Goal: Obtain resource: Download file/media

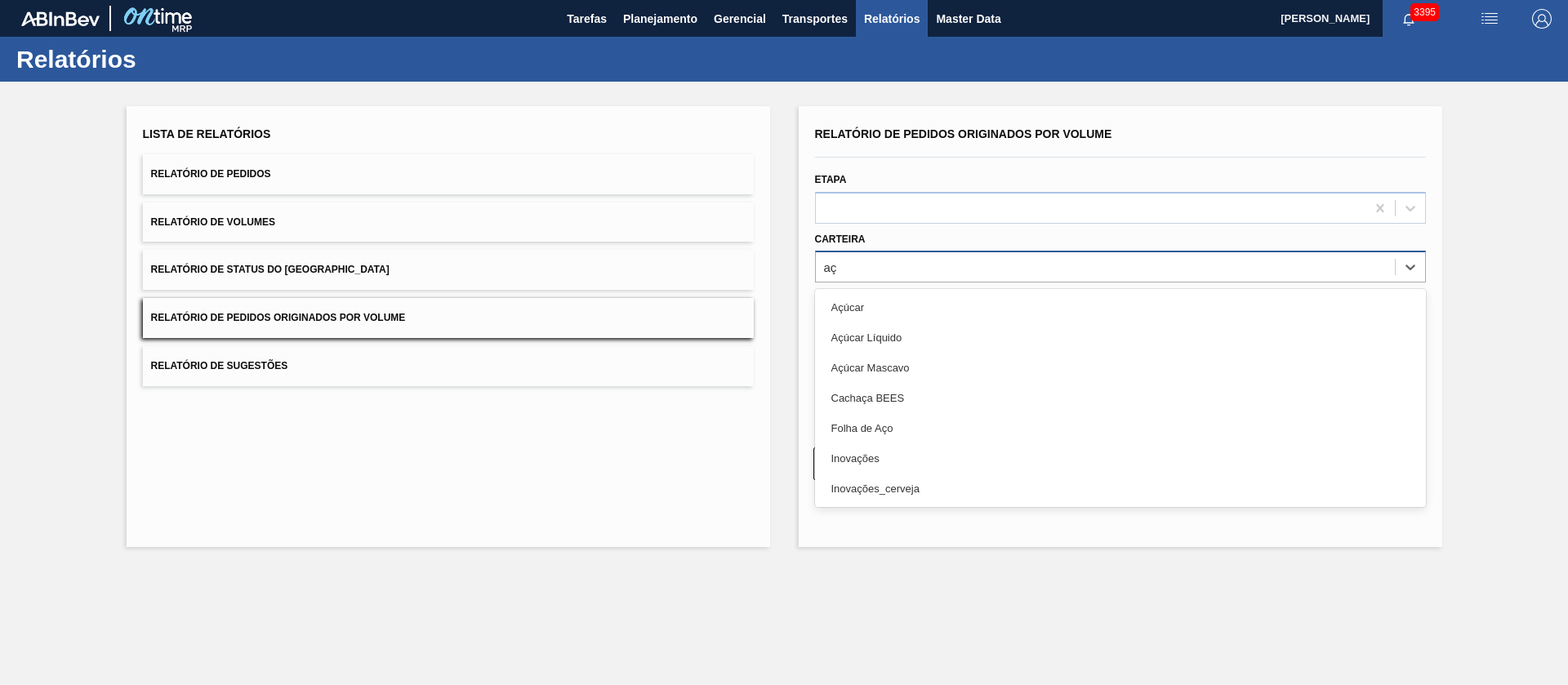
type input "a"
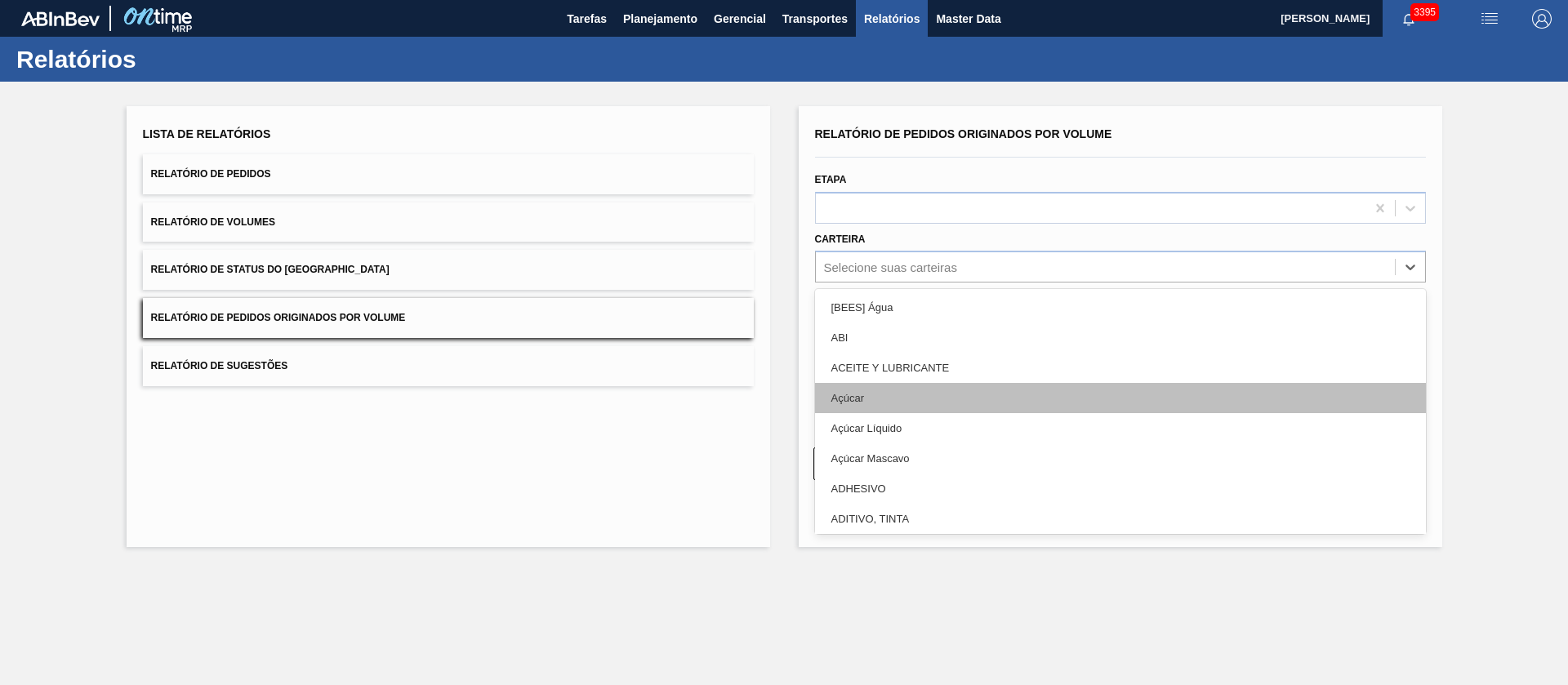
click at [844, 403] on div "Açúcar" at bounding box center [1121, 398] width 611 height 30
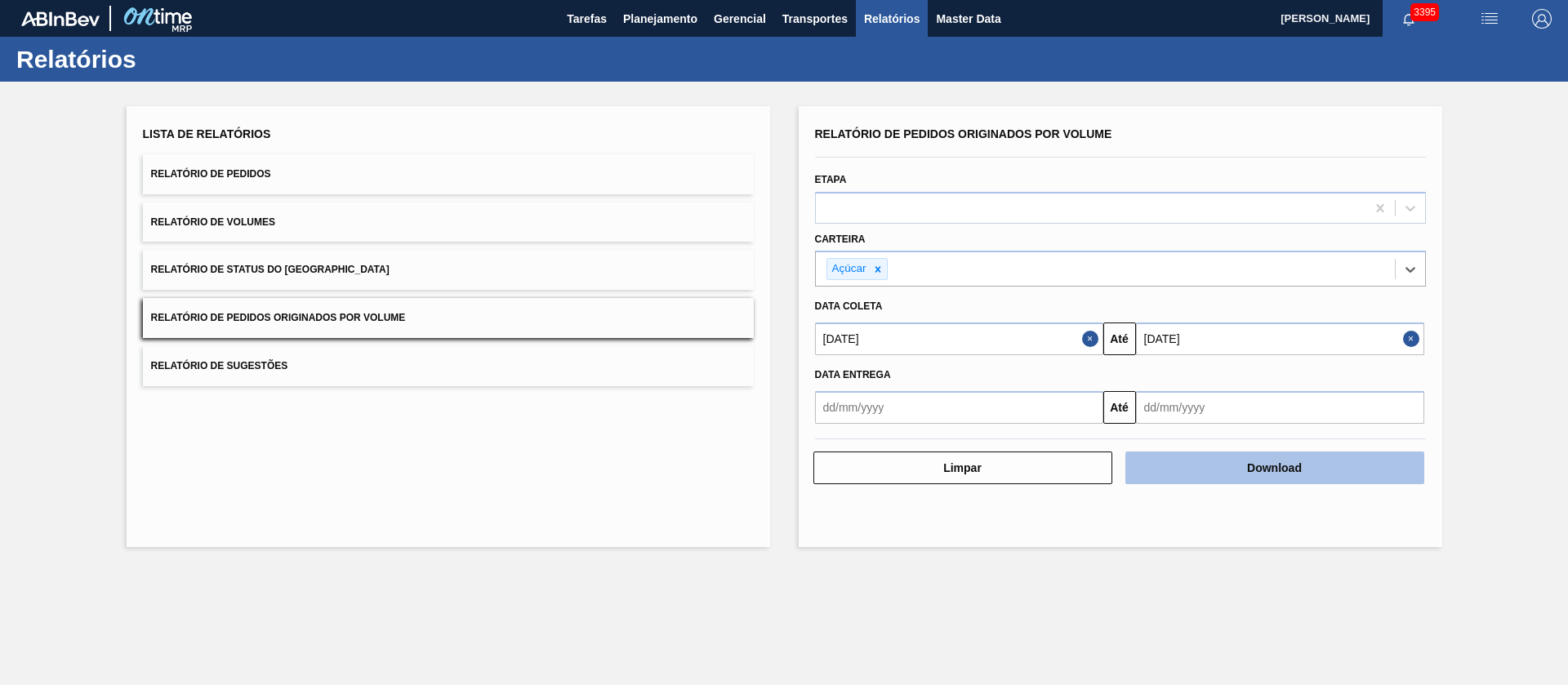
click at [1299, 471] on button "Download" at bounding box center [1275, 468] width 299 height 33
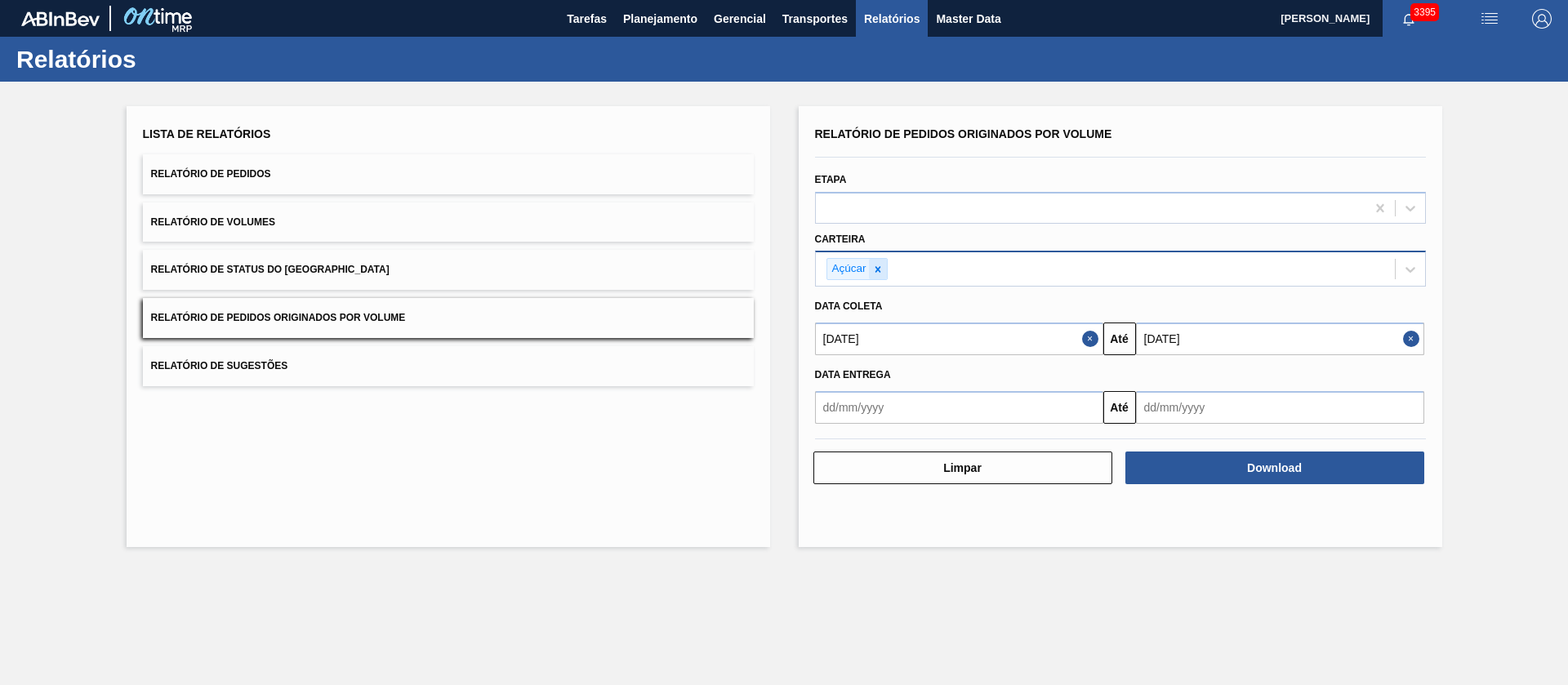
click at [871, 268] on div at bounding box center [877, 269] width 18 height 21
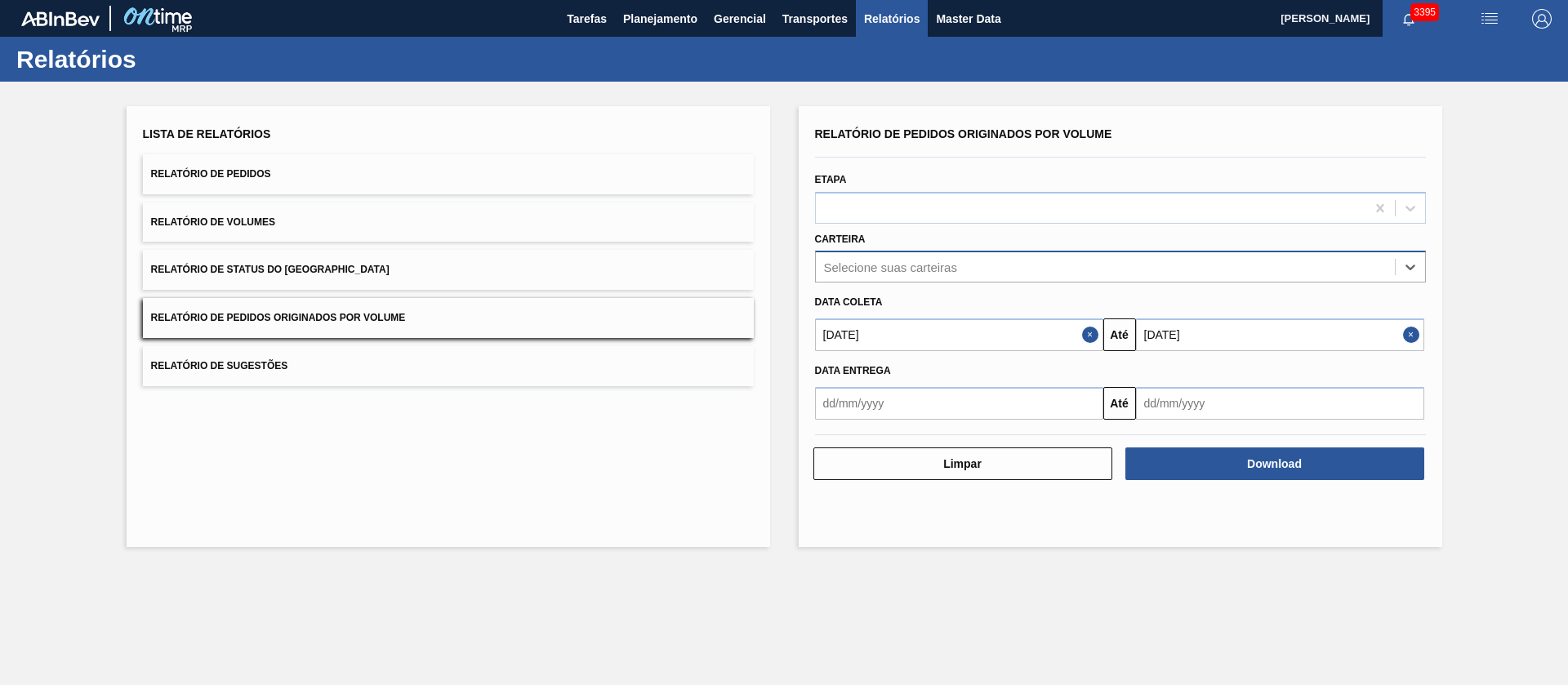
click at [875, 266] on div "Selecione suas carteiras" at bounding box center [890, 267] width 133 height 14
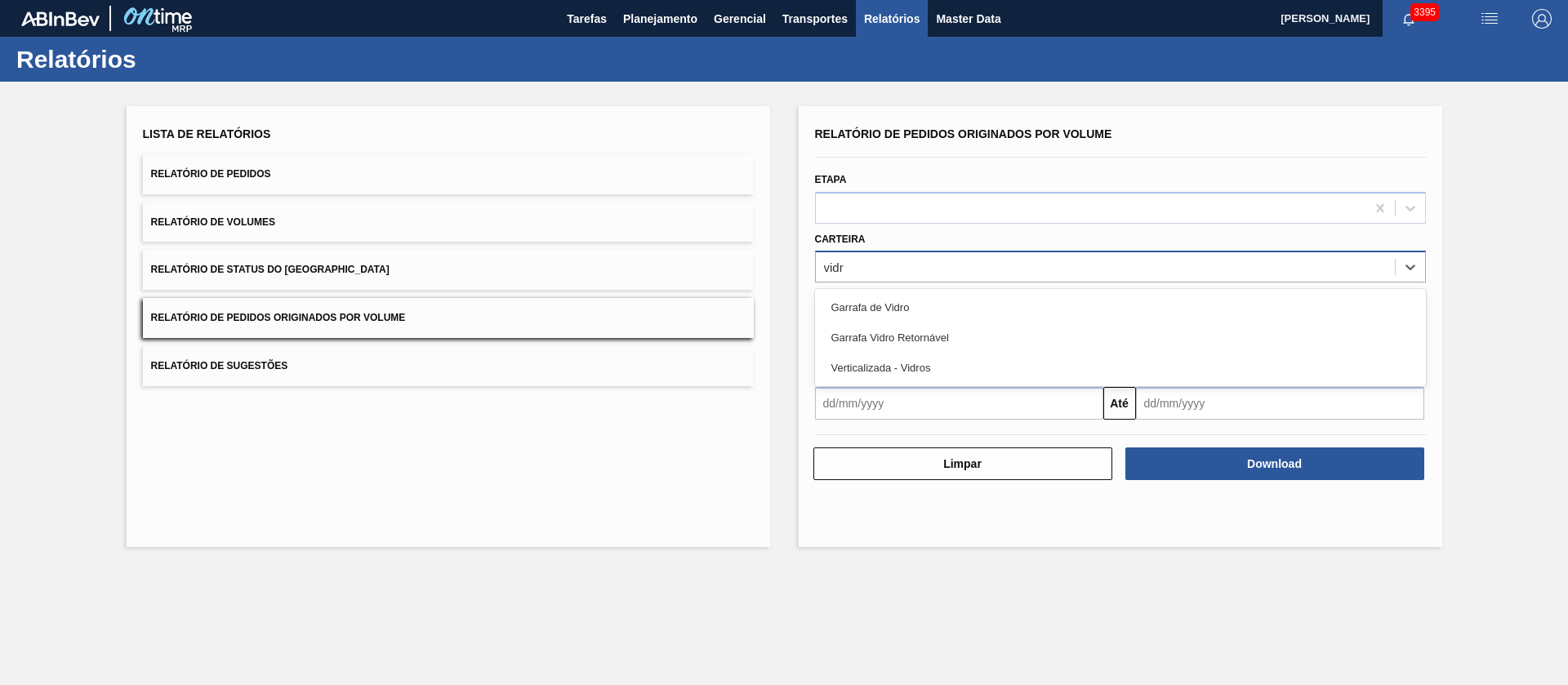
type input "vidro"
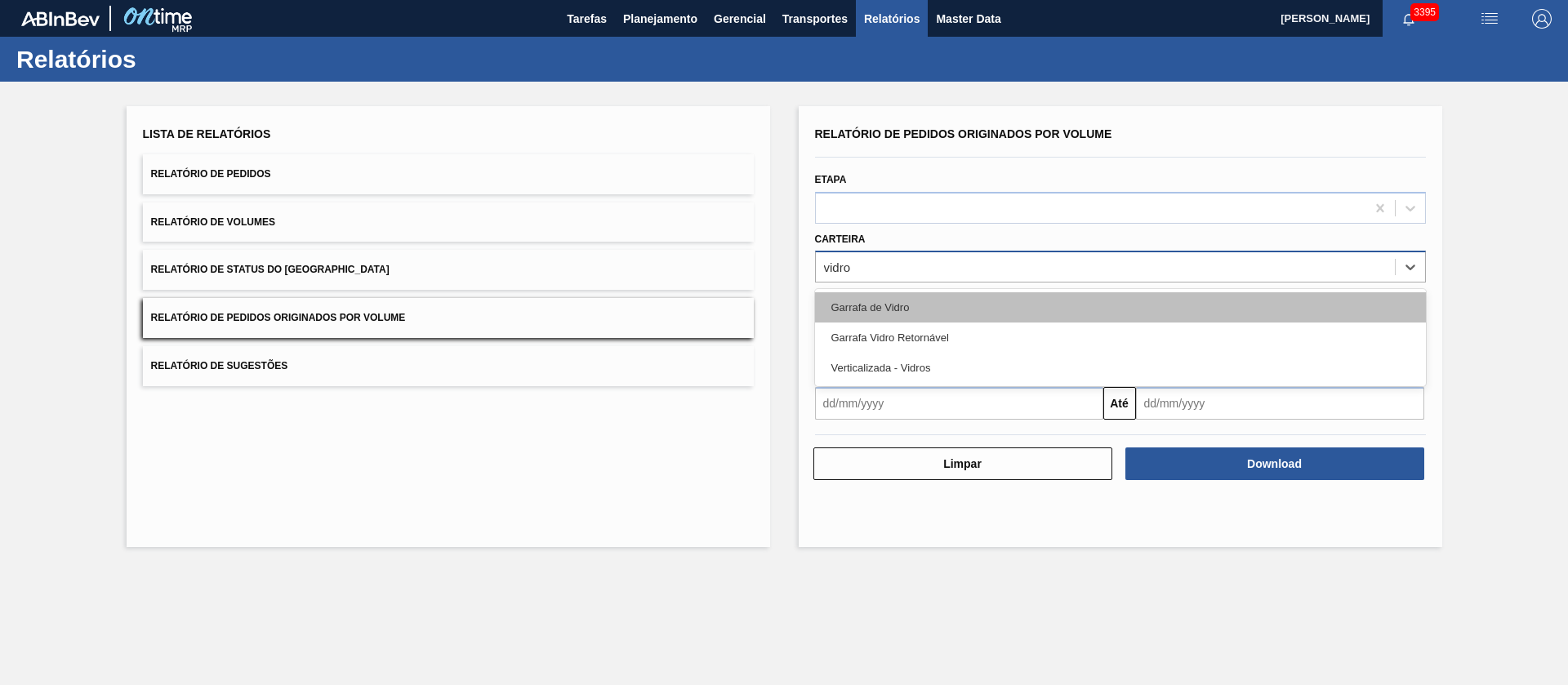
click at [883, 295] on div "Garrafa de Vidro" at bounding box center [1121, 307] width 611 height 30
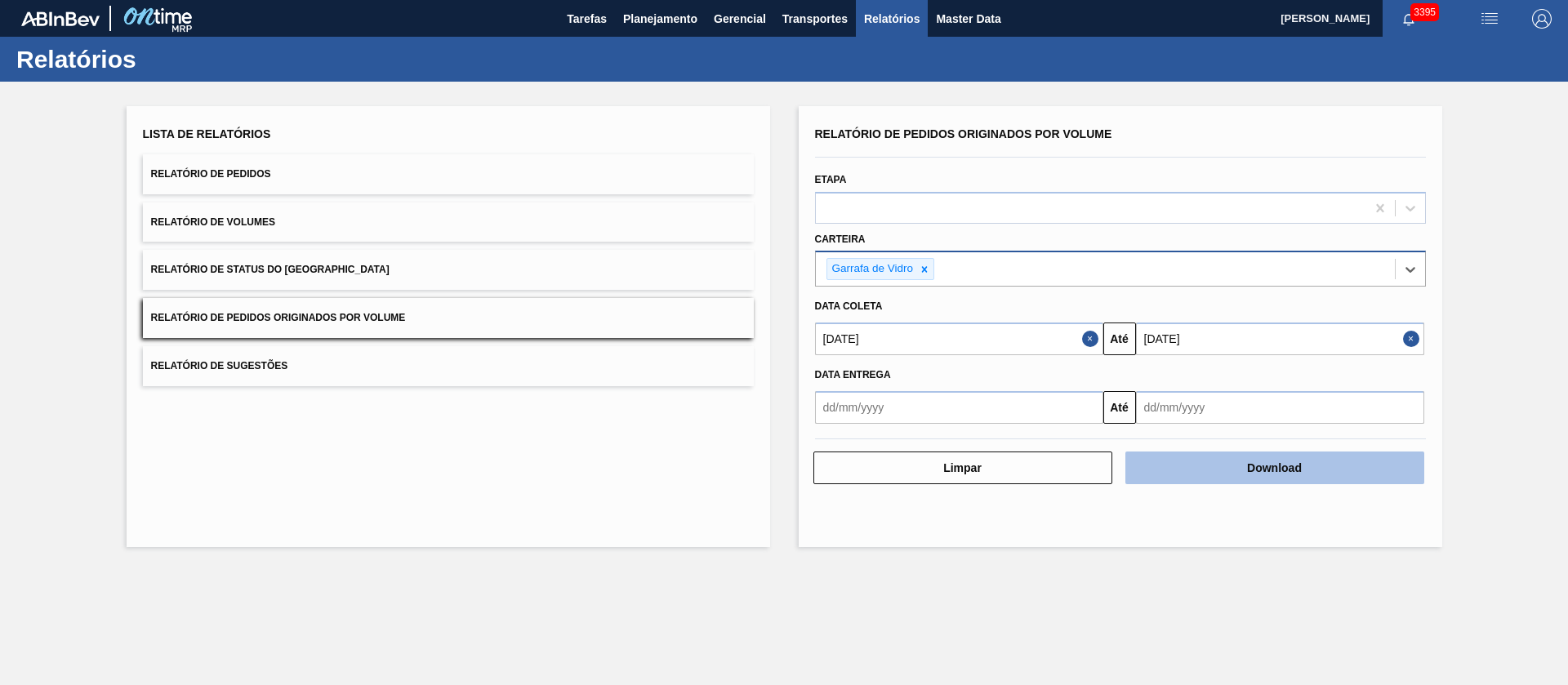
click at [1206, 457] on button "Download" at bounding box center [1275, 468] width 299 height 33
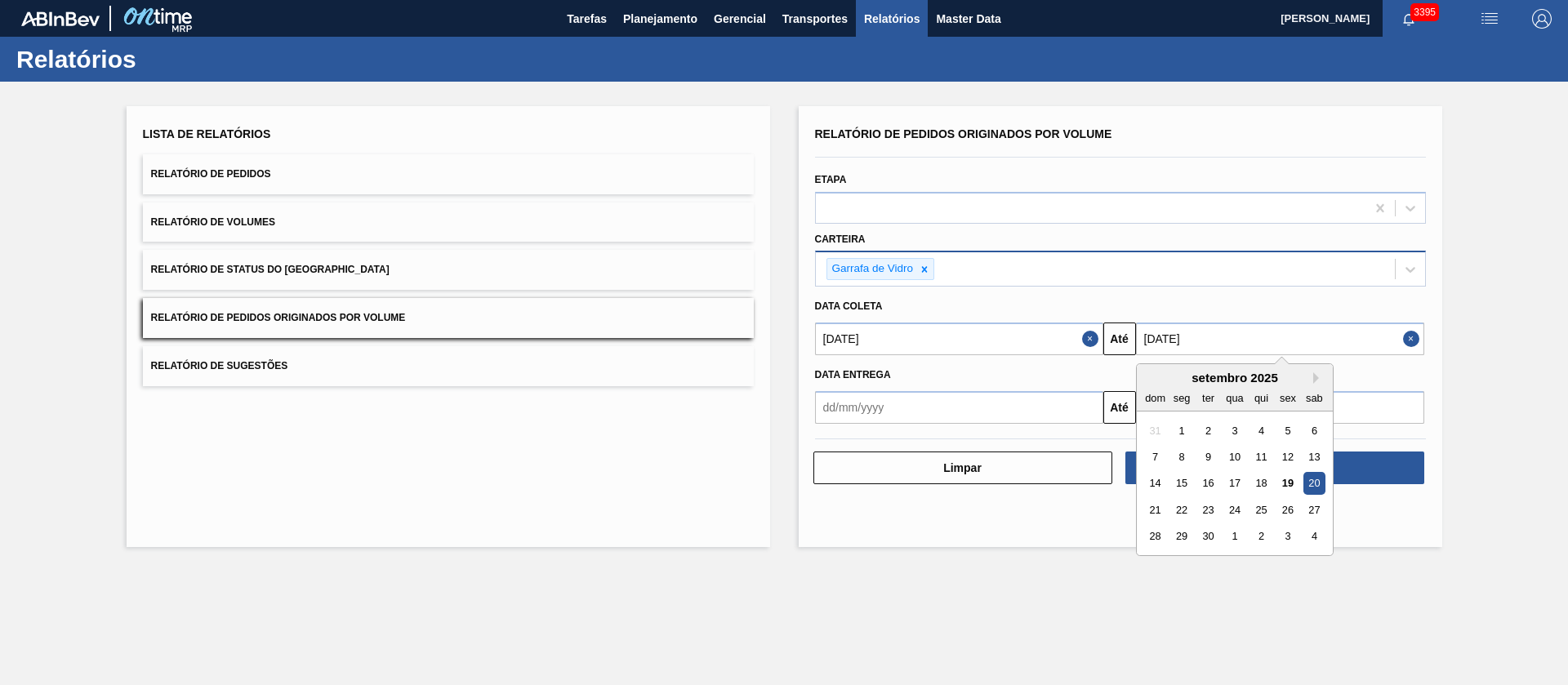
click at [1324, 335] on input "[DATE]" at bounding box center [1280, 338] width 289 height 33
click at [1243, 514] on div "24" at bounding box center [1234, 510] width 22 height 22
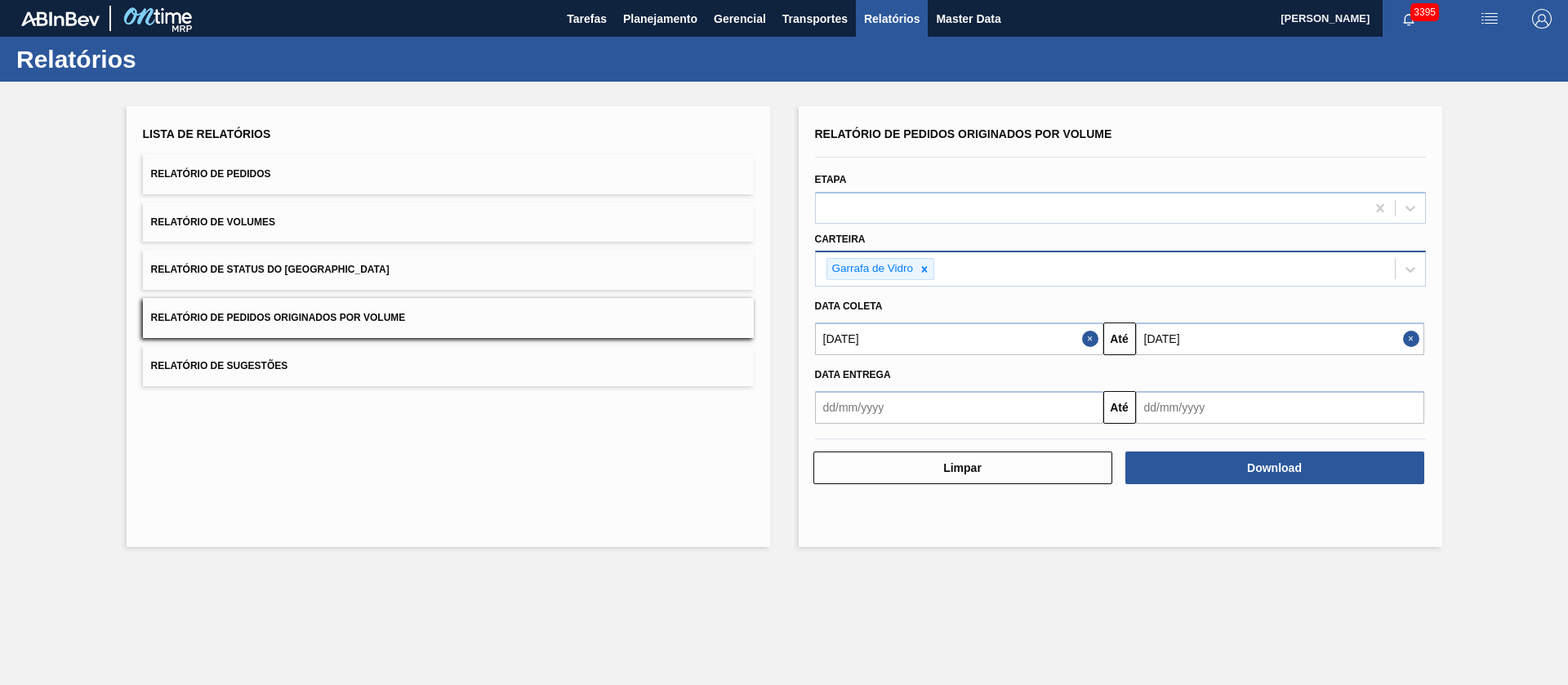
type input "[DATE]"
click at [1240, 460] on button "Download" at bounding box center [1275, 468] width 299 height 33
click at [930, 268] on icon at bounding box center [924, 269] width 11 height 11
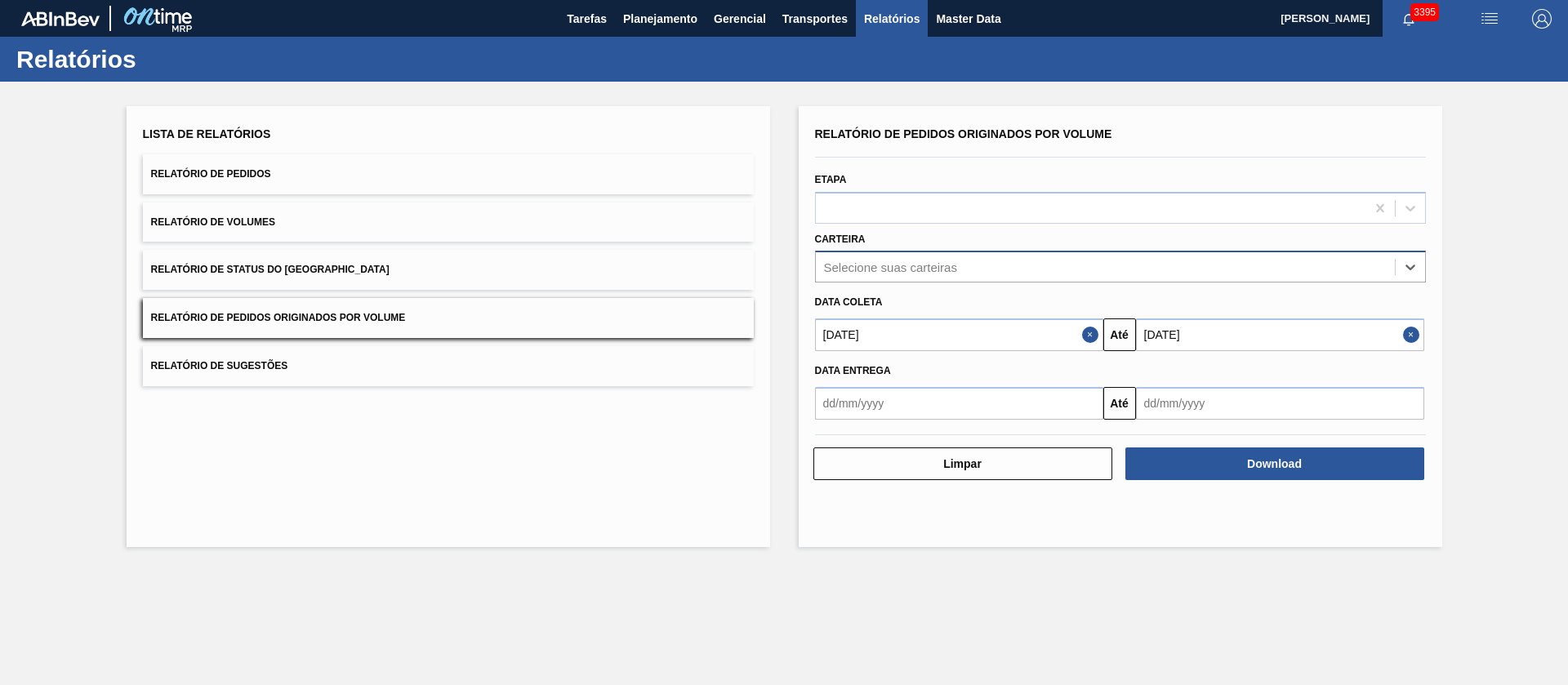
click at [876, 274] on div "Selecione suas carteiras" at bounding box center [890, 267] width 133 height 14
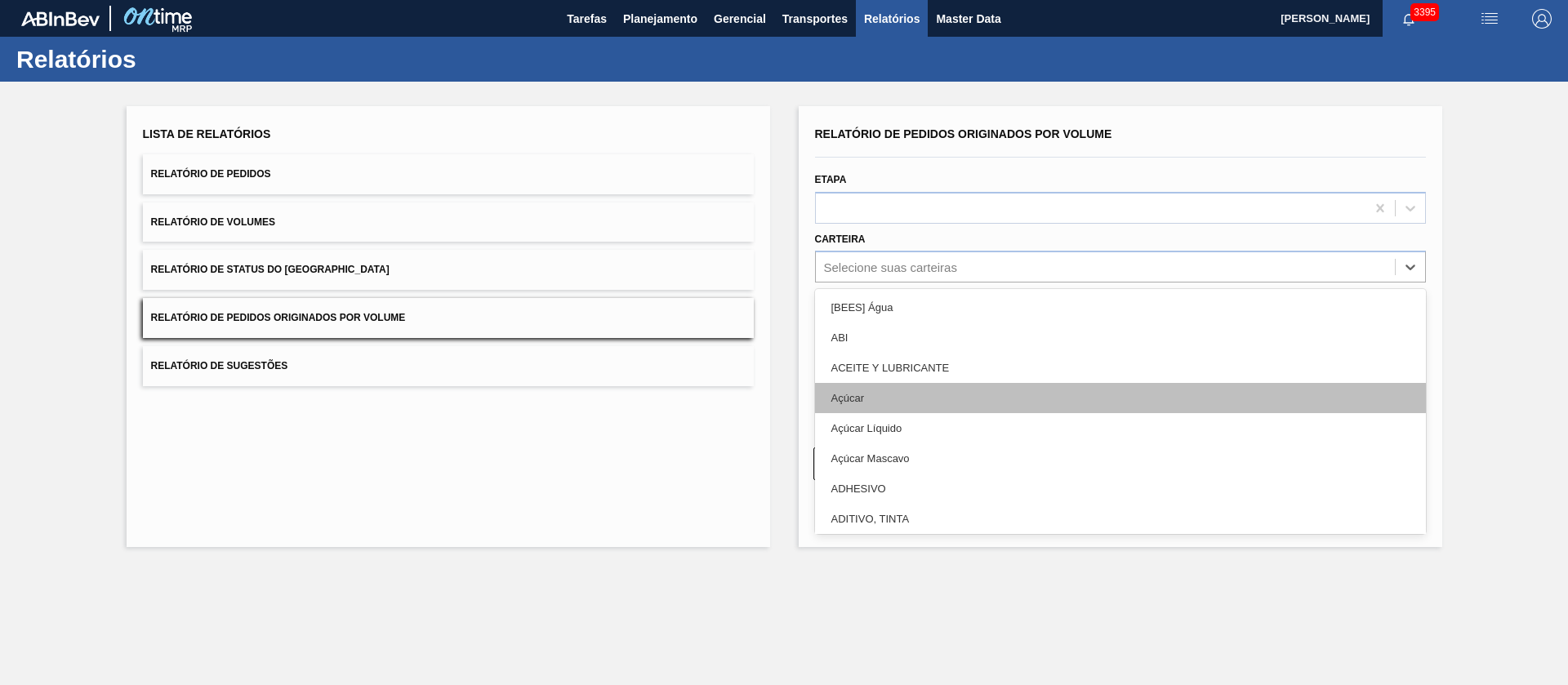
click at [852, 404] on div "Açúcar" at bounding box center [1121, 398] width 611 height 30
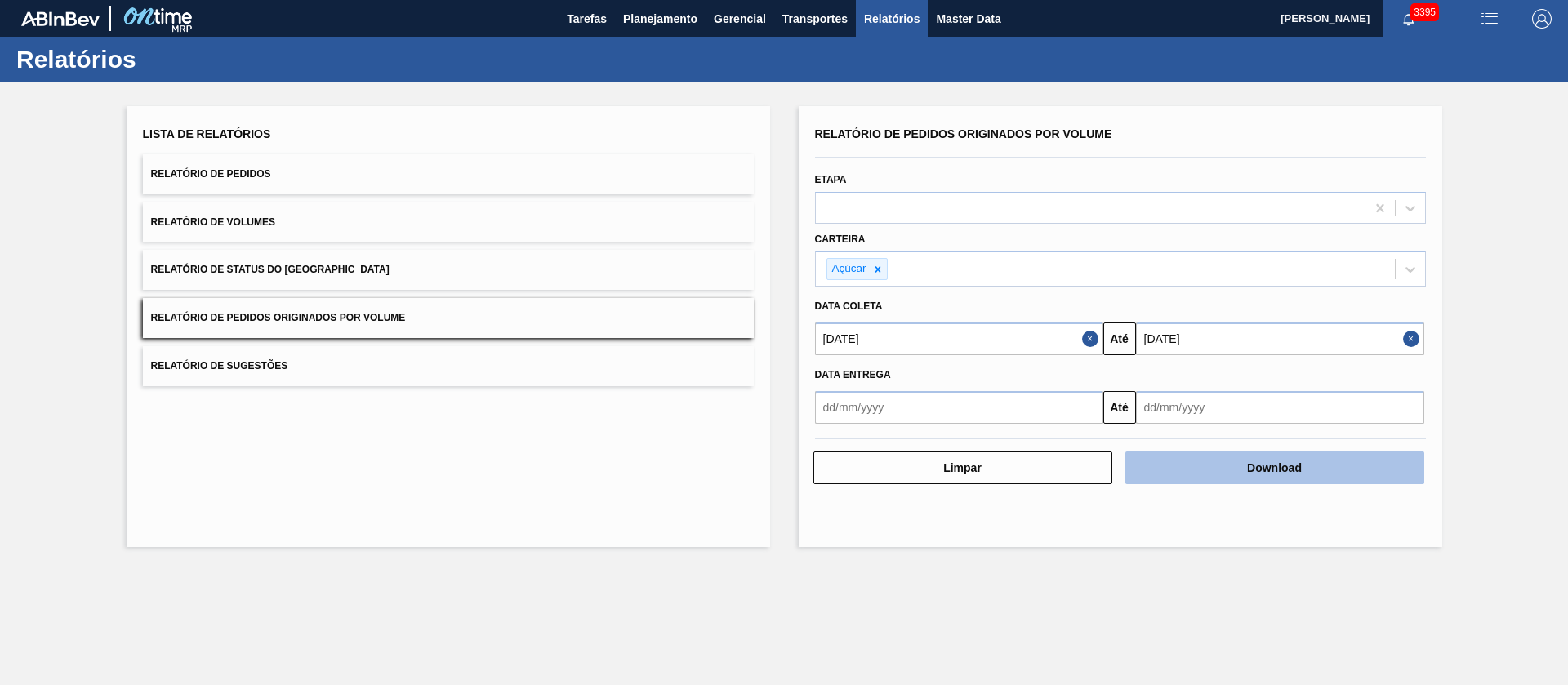
click at [1258, 465] on button "Download" at bounding box center [1275, 468] width 299 height 33
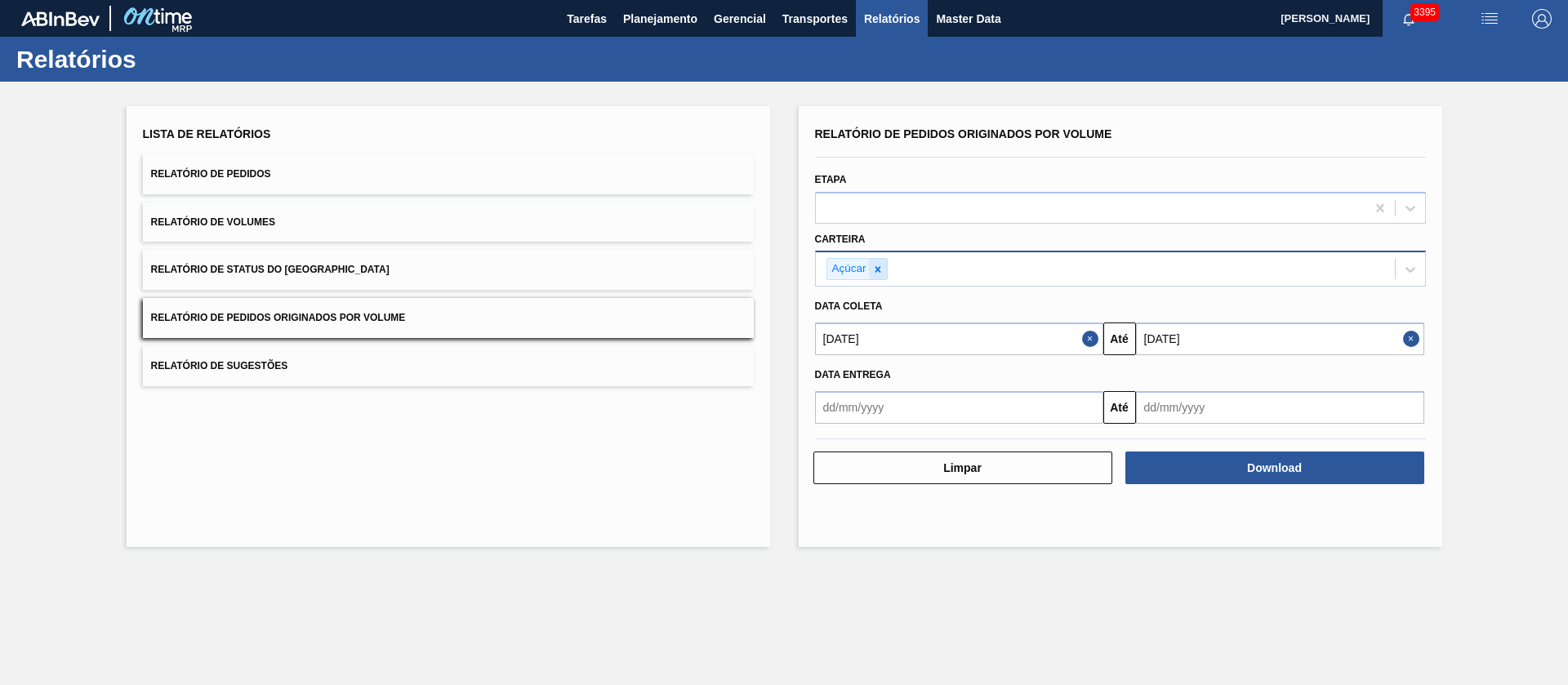
click at [874, 268] on icon at bounding box center [878, 269] width 11 height 11
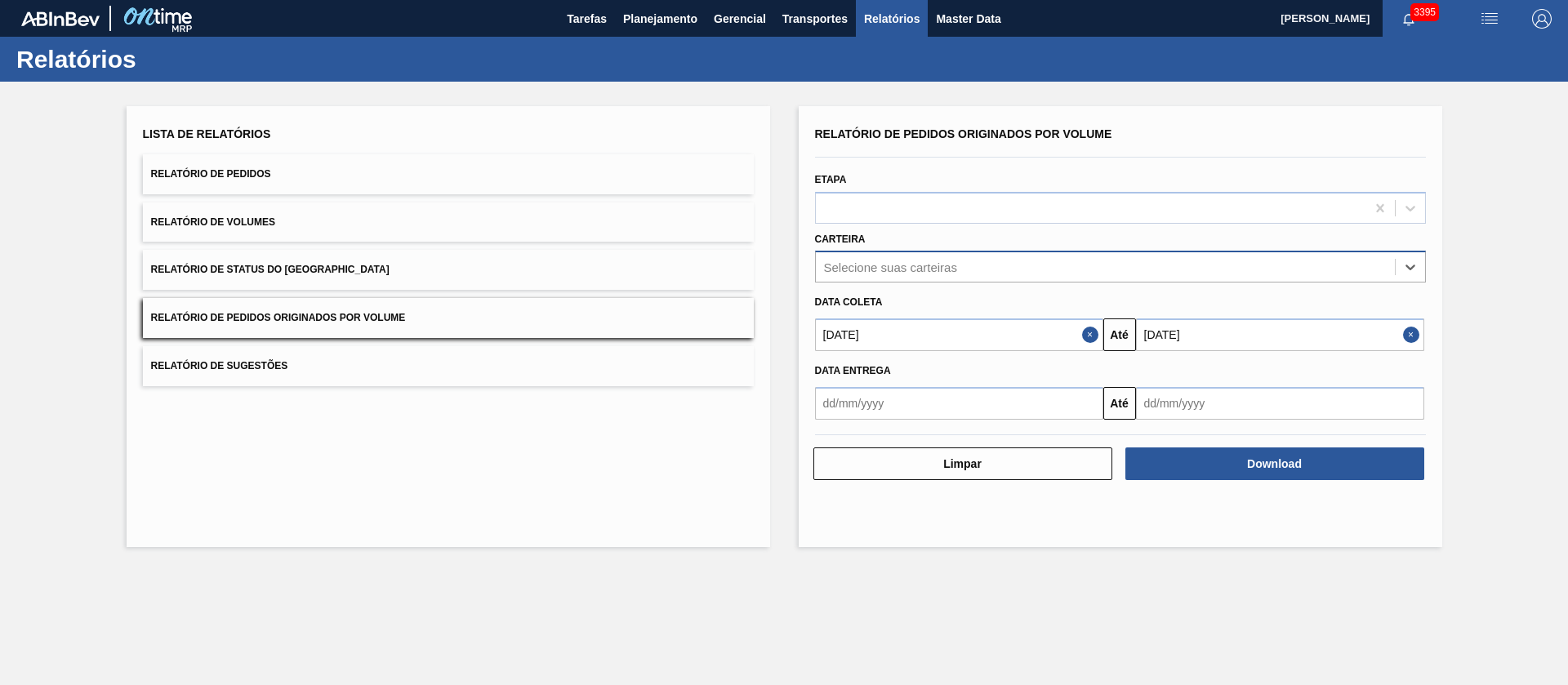
click at [874, 268] on div "Selecione suas carteiras" at bounding box center [890, 267] width 133 height 14
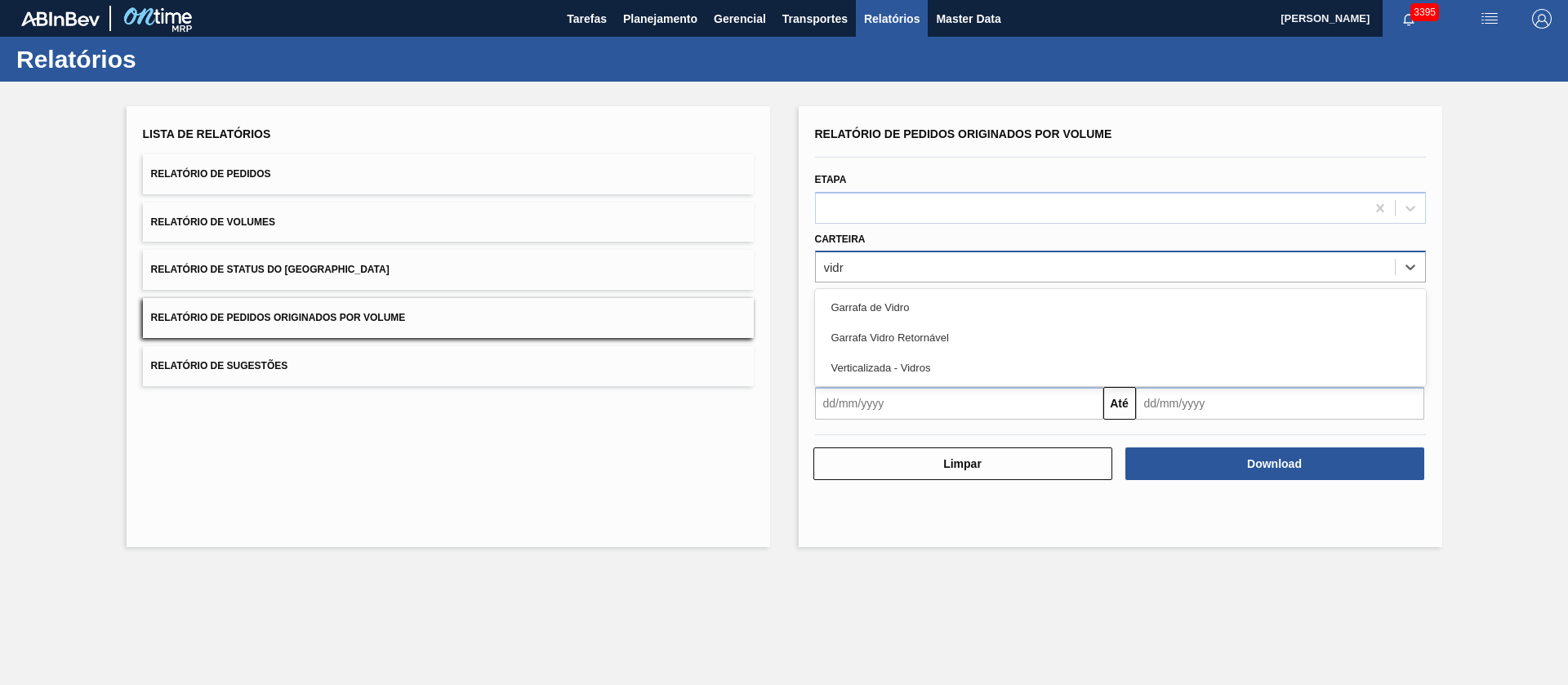
type input "vidro"
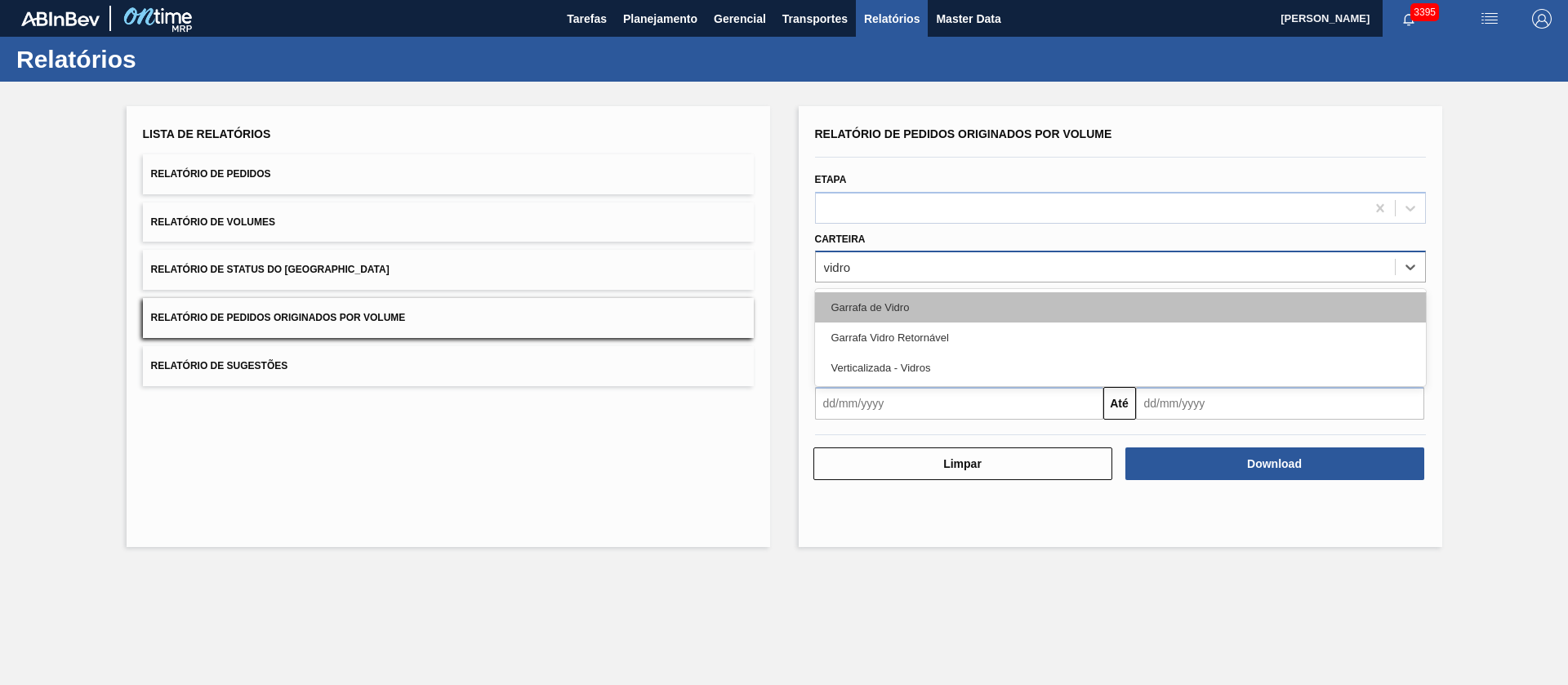
click at [923, 313] on div "Garrafa de Vidro" at bounding box center [1121, 307] width 611 height 30
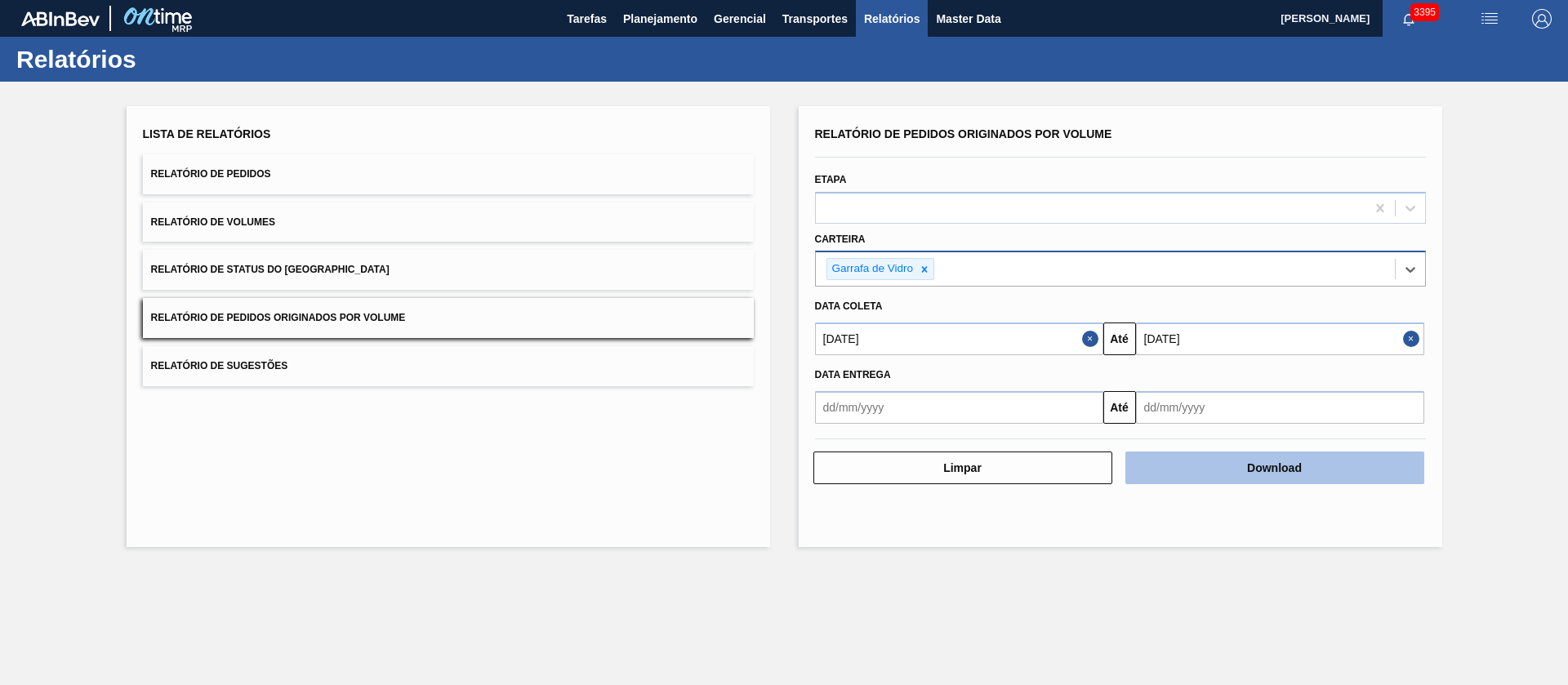
click at [1217, 464] on button "Download" at bounding box center [1275, 468] width 299 height 33
